Goal: Task Accomplishment & Management: Manage account settings

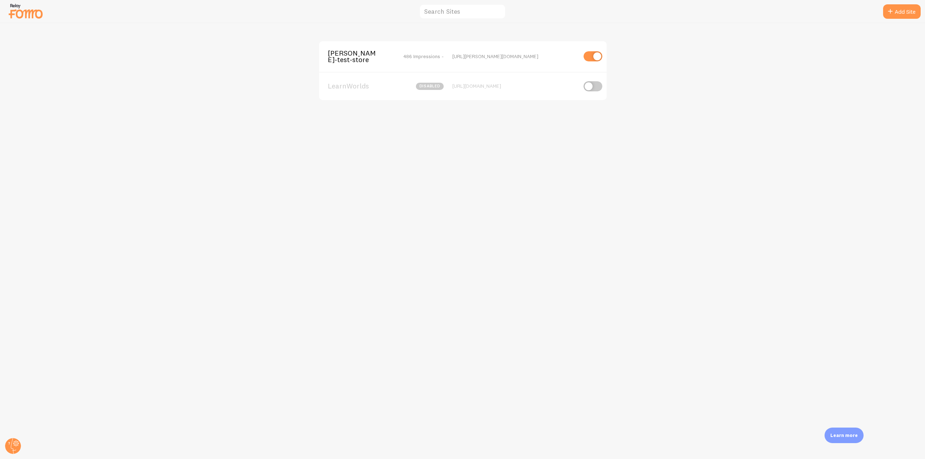
click at [350, 57] on span "[PERSON_NAME]-test-store" at bounding box center [357, 56] width 58 height 13
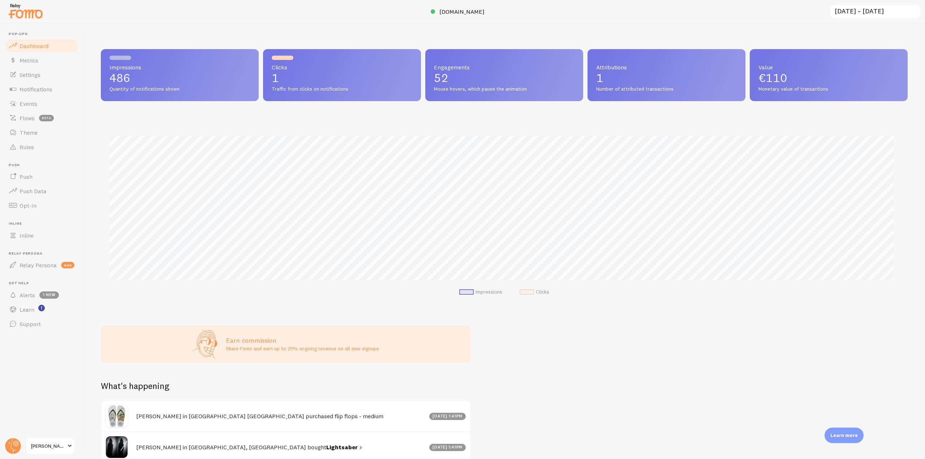
scroll to position [190, 801]
drag, startPoint x: 56, startPoint y: 93, endPoint x: 70, endPoint y: 103, distance: 17.1
click at [56, 93] on link "Notifications" at bounding box center [41, 89] width 74 height 14
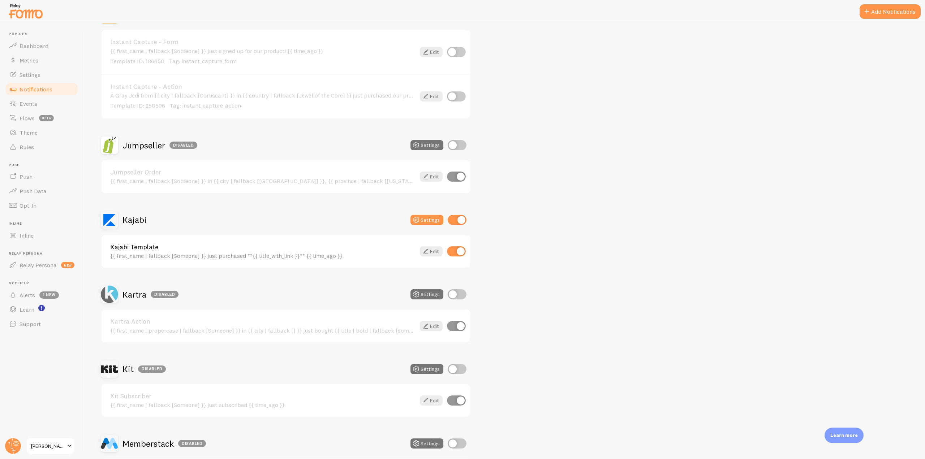
scroll to position [1084, 0]
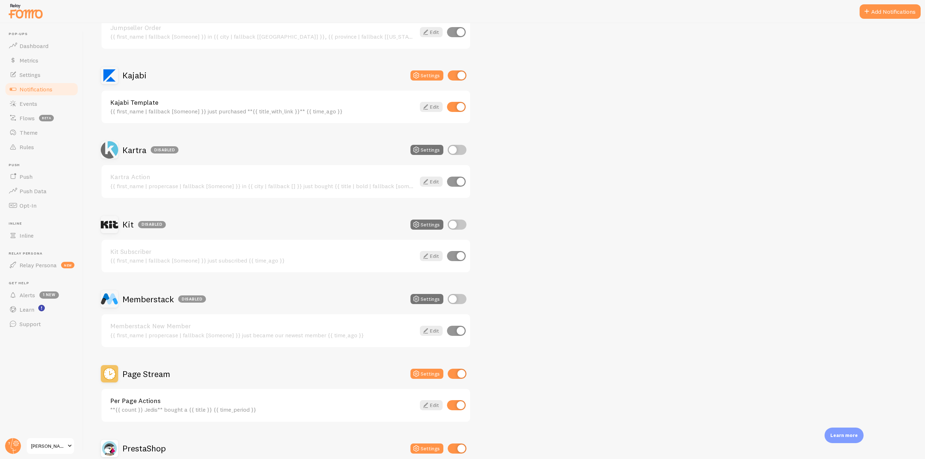
click at [136, 77] on h2 "Kajabi" at bounding box center [134, 75] width 24 height 11
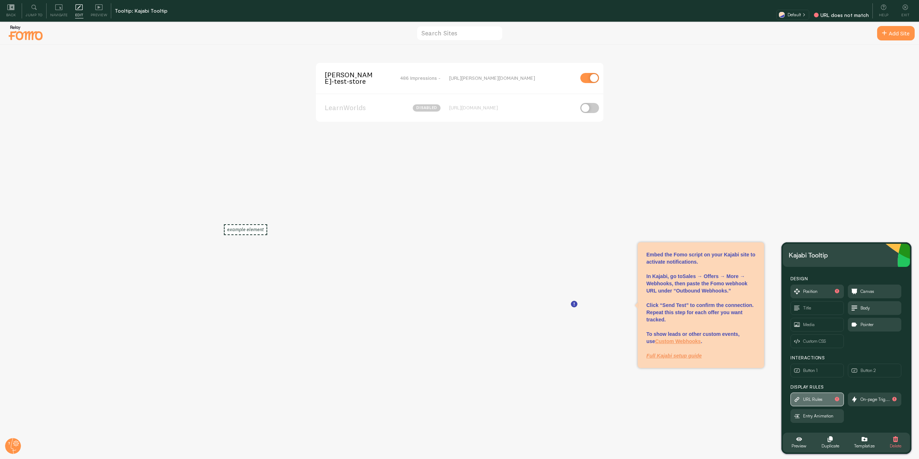
click at [808, 402] on span "URL Rules" at bounding box center [813, 400] width 20 height 8
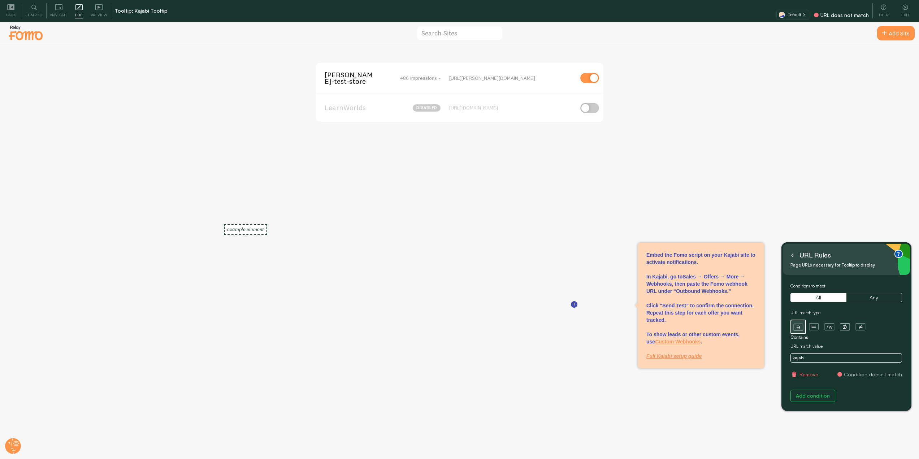
click at [793, 255] on icon at bounding box center [793, 256] width 4 height 4
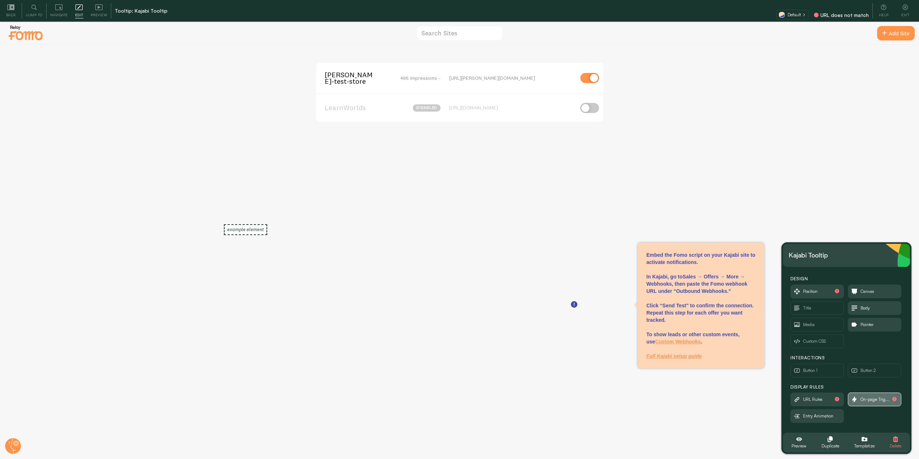
click at [868, 399] on span "On-page Trig..." at bounding box center [875, 400] width 29 height 8
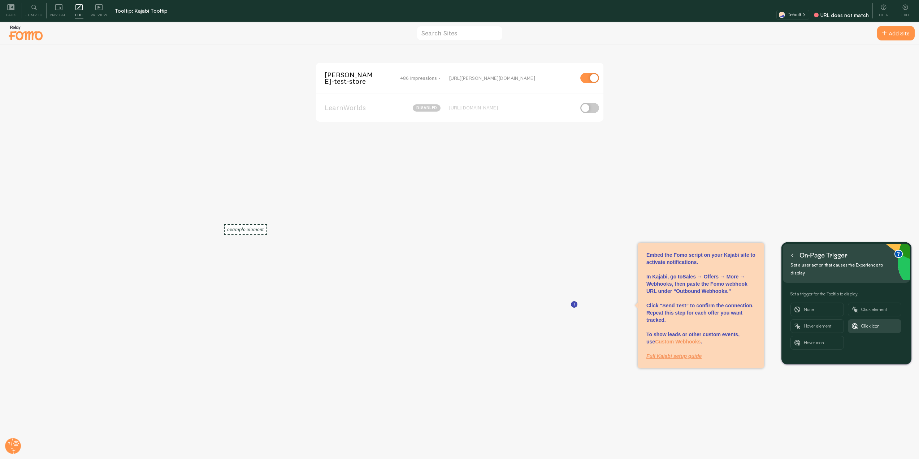
click at [790, 254] on button at bounding box center [792, 256] width 7 height 12
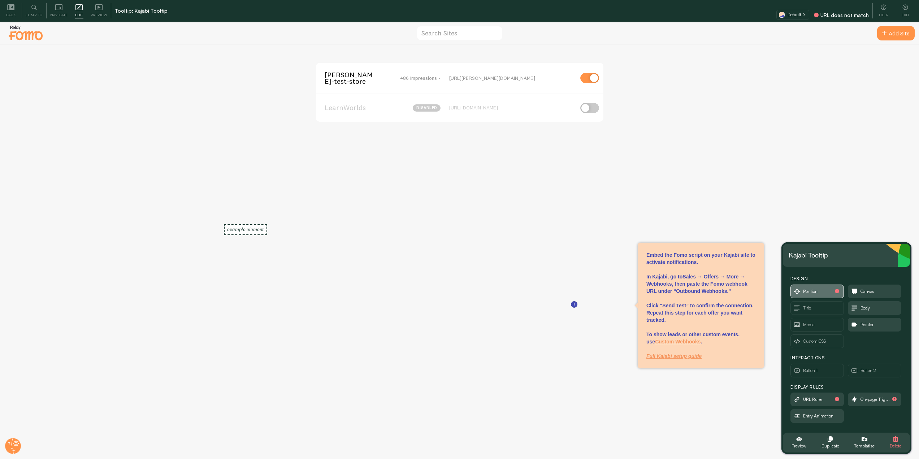
click at [817, 293] on span "Position" at bounding box center [810, 292] width 14 height 8
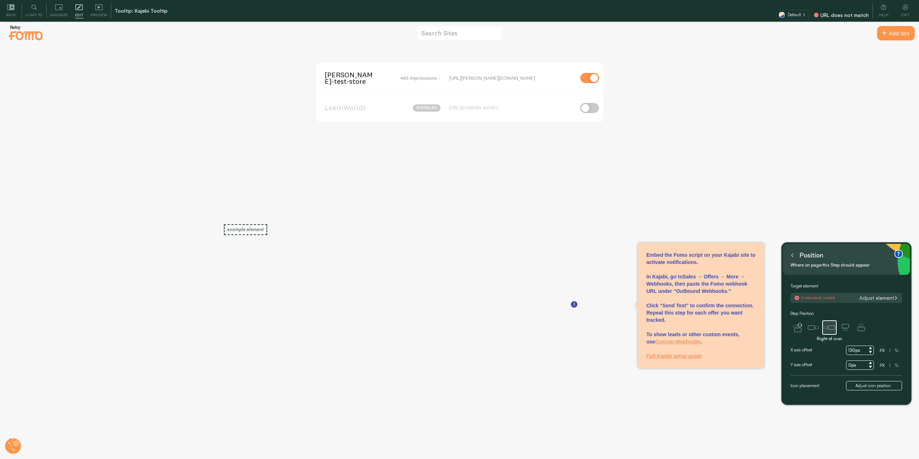
click at [794, 255] on button at bounding box center [792, 256] width 7 height 12
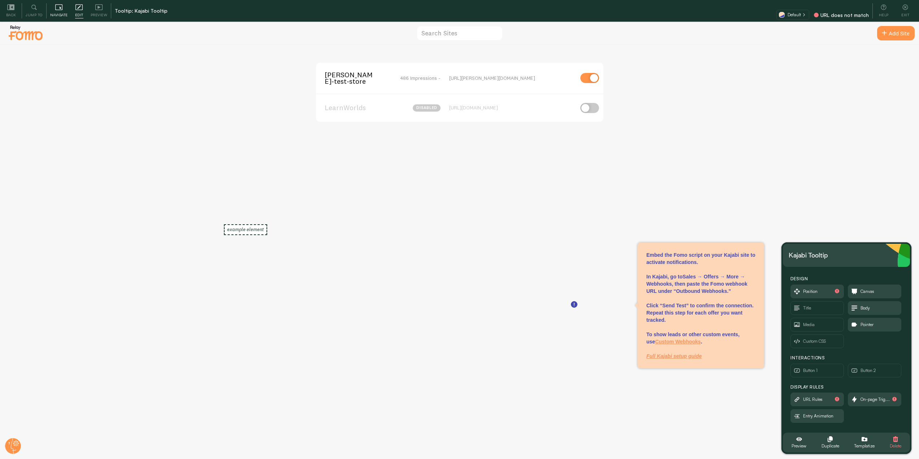
click at [58, 11] on div "Navigate" at bounding box center [59, 10] width 25 height 15
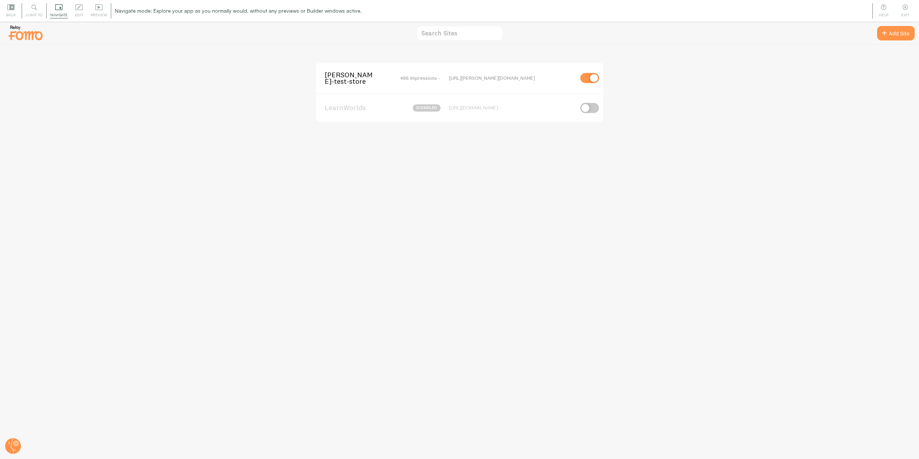
click at [341, 81] on span "[PERSON_NAME]-test-store" at bounding box center [354, 78] width 58 height 13
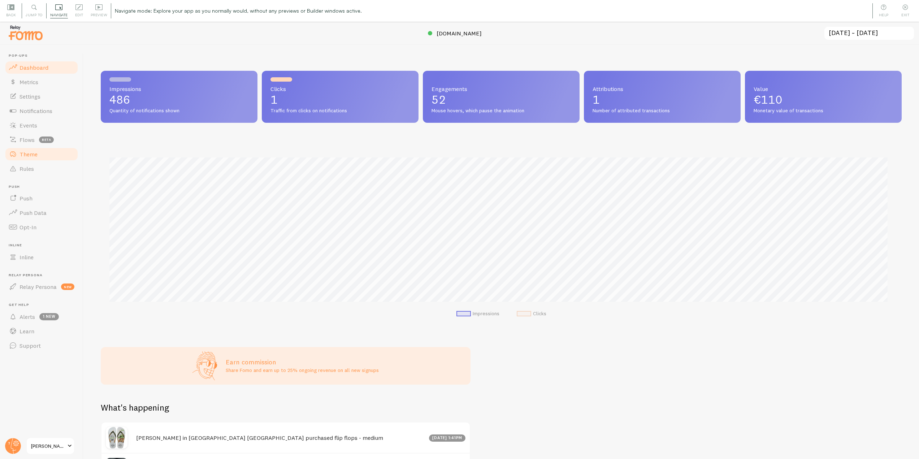
scroll to position [190, 796]
click at [56, 111] on link "Notifications" at bounding box center [41, 111] width 74 height 14
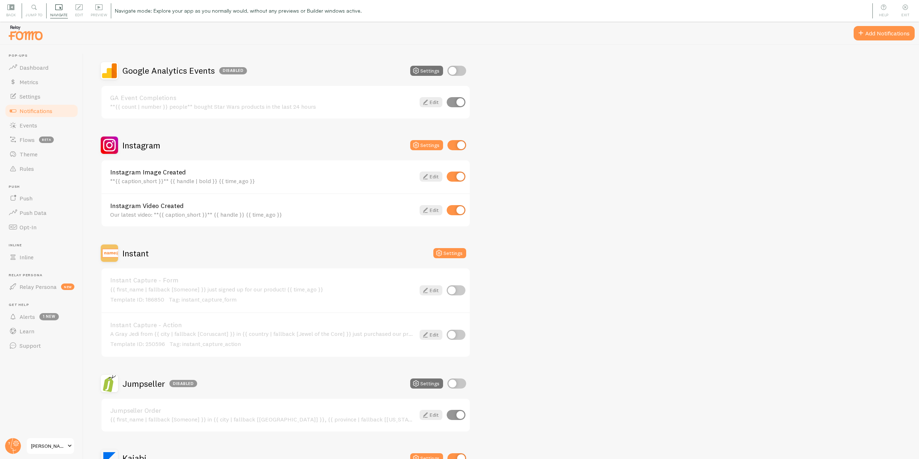
scroll to position [975, 0]
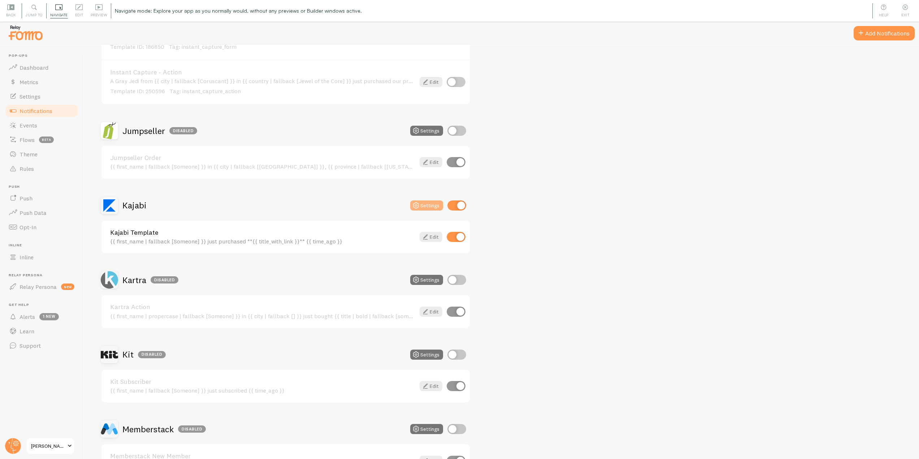
click at [430, 208] on button "Settings" at bounding box center [426, 205] width 33 height 10
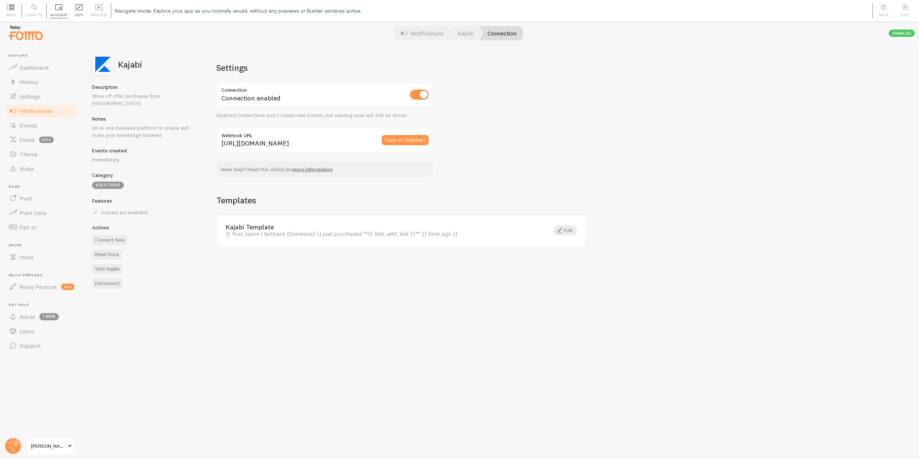
click at [76, 9] on icon at bounding box center [78, 7] width 7 height 7
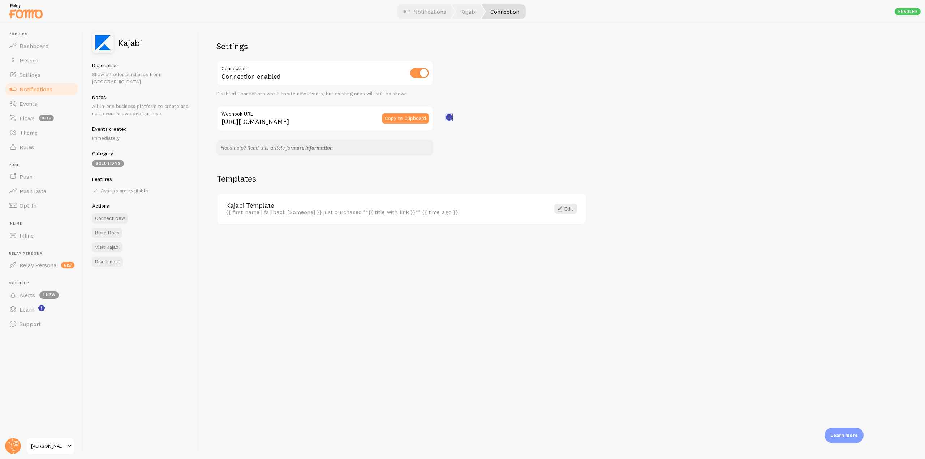
click at [447, 117] on rect at bounding box center [449, 118] width 6 height 6
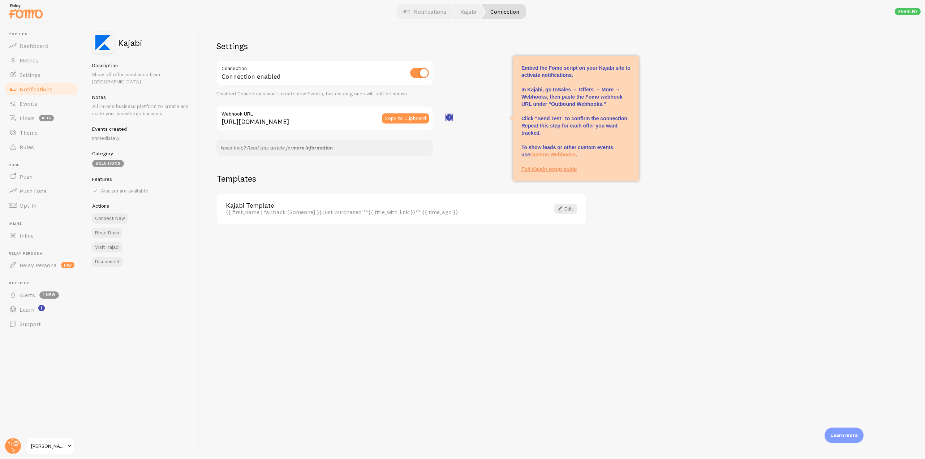
click at [447, 117] on rect at bounding box center [449, 118] width 6 height 6
click at [41, 93] on link "Notifications" at bounding box center [41, 89] width 74 height 14
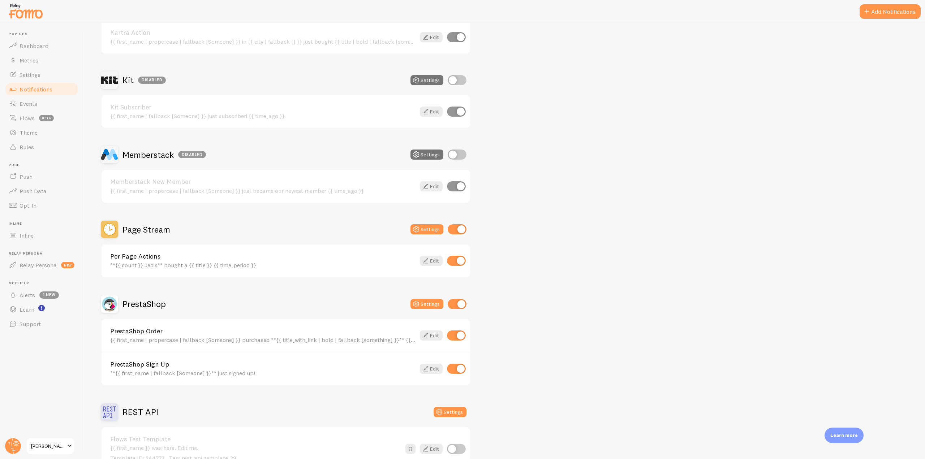
scroll to position [1373, 0]
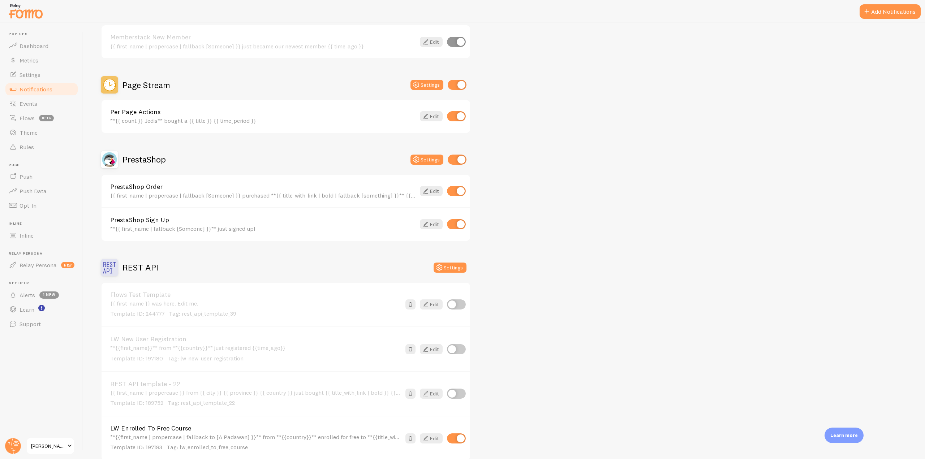
click at [130, 159] on h2 "PrestaShop" at bounding box center [143, 159] width 43 height 11
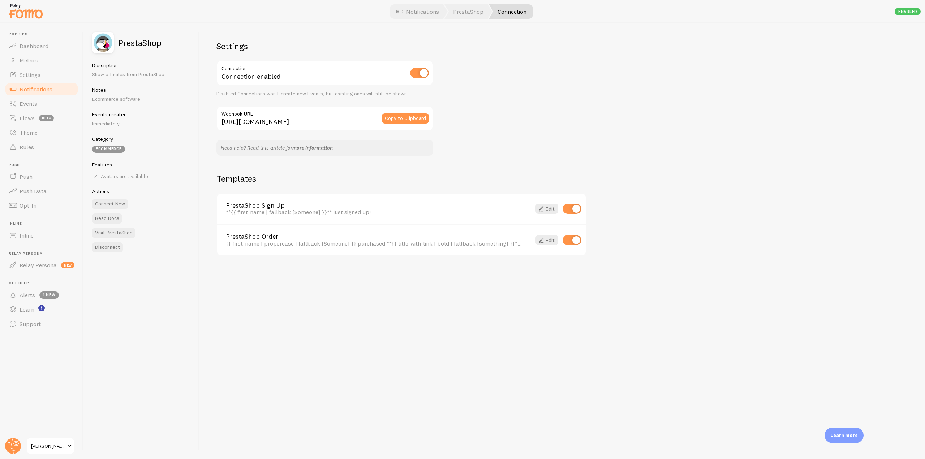
click at [47, 93] on link "Notifications" at bounding box center [41, 89] width 74 height 14
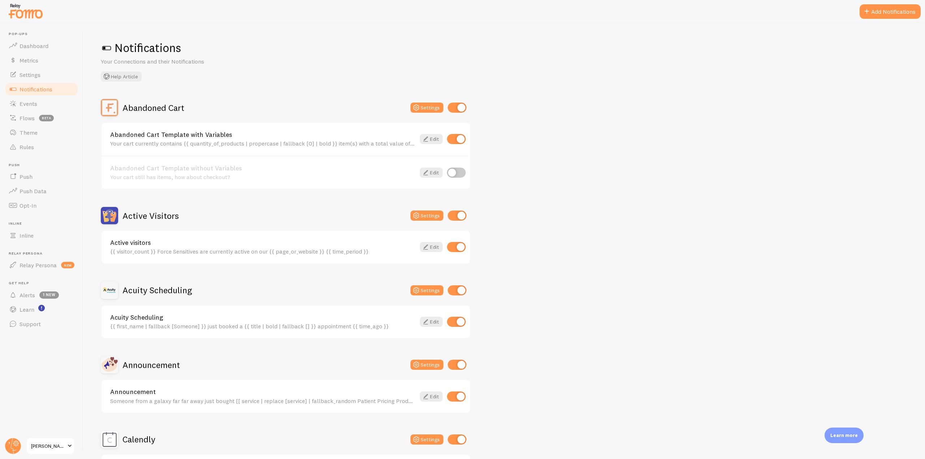
scroll to position [217, 0]
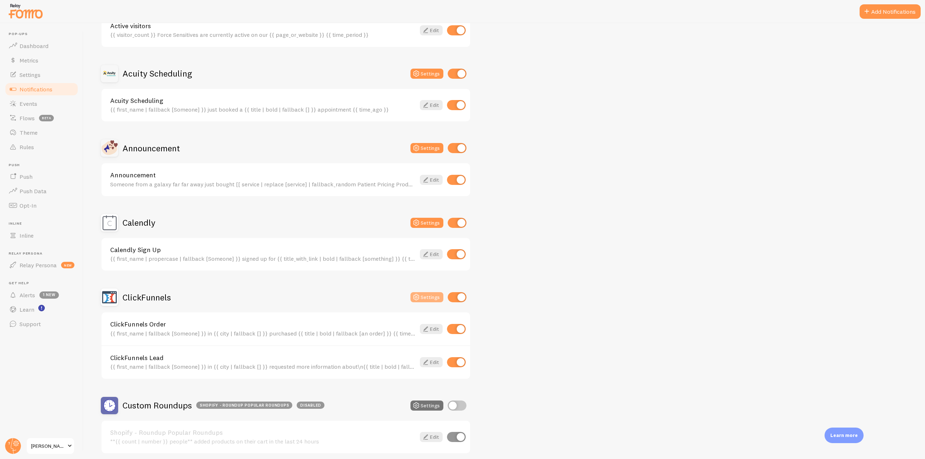
click at [421, 296] on button "Settings" at bounding box center [426, 297] width 33 height 10
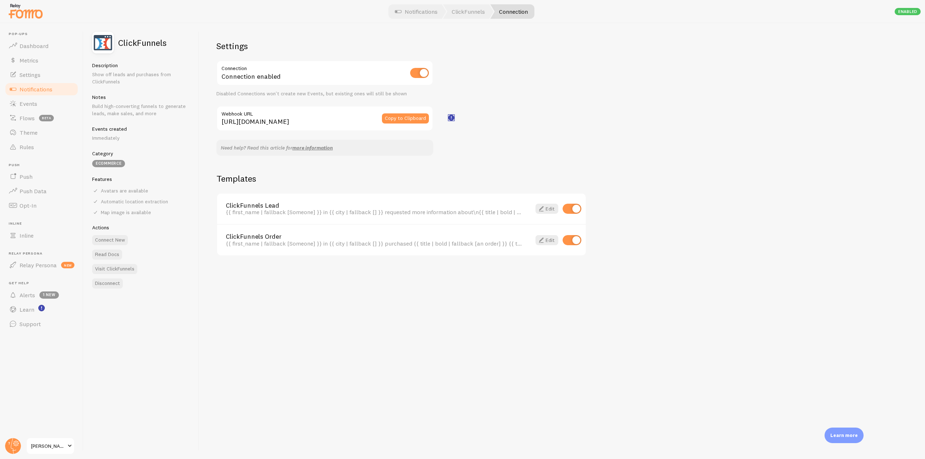
click at [451, 116] on rect at bounding box center [450, 117] width 5 height 5
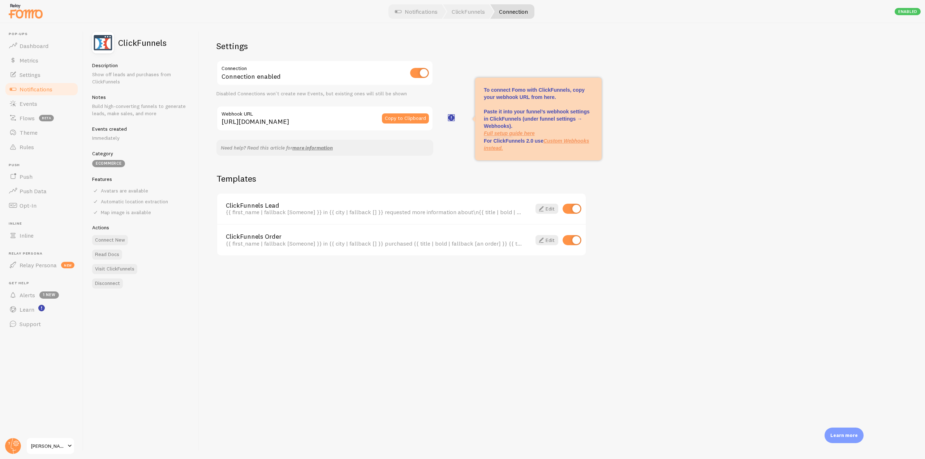
click at [451, 116] on rect at bounding box center [450, 117] width 5 height 5
